Goal: Information Seeking & Learning: Find specific fact

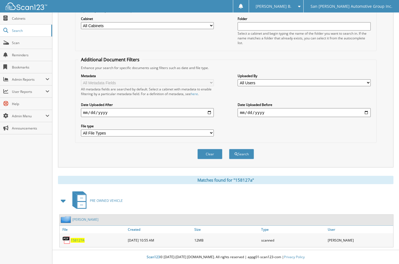
click at [205, 150] on button "Clear" at bounding box center [209, 154] width 25 height 10
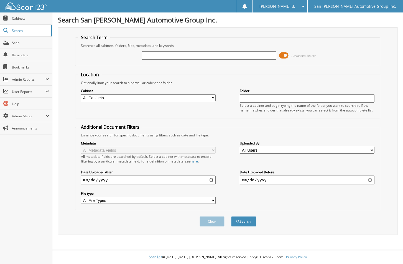
drag, startPoint x: 36, startPoint y: 18, endPoint x: 116, endPoint y: 1, distance: 81.6
click at [37, 18] on span "Cabinets" at bounding box center [30, 18] width 37 height 5
type input "6176256"
click at [231, 216] on button "Search" at bounding box center [243, 221] width 25 height 10
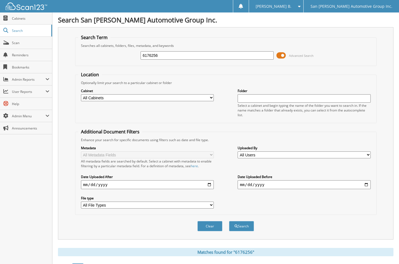
click at [278, 53] on span at bounding box center [280, 55] width 9 height 8
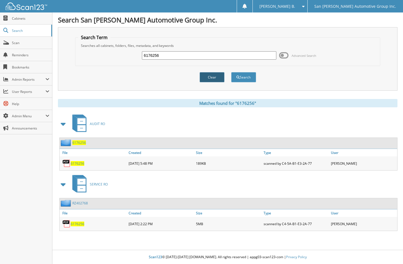
click at [216, 75] on button "Clear" at bounding box center [211, 77] width 25 height 10
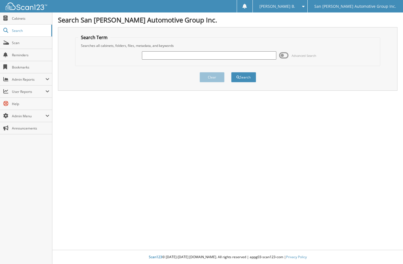
click at [233, 54] on input "text" at bounding box center [209, 55] width 134 height 8
type input "6176256"
click at [231, 72] on button "Search" at bounding box center [243, 77] width 25 height 10
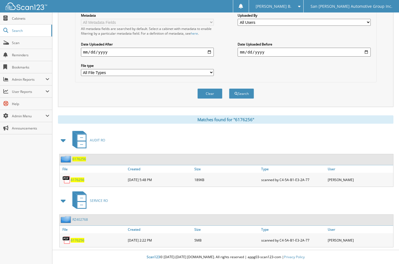
click at [76, 241] on span "6176256" at bounding box center [78, 240] width 14 height 5
click at [208, 91] on button "Clear" at bounding box center [209, 93] width 25 height 10
